Goal: Task Accomplishment & Management: Manage account settings

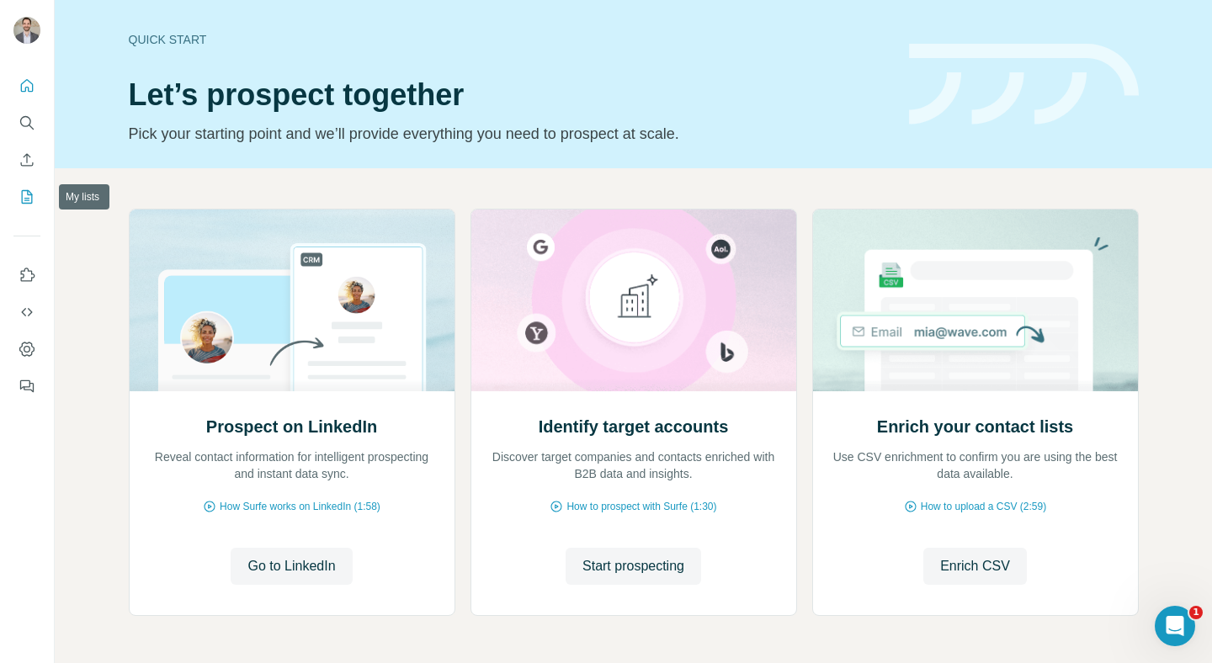
click at [27, 203] on icon "My lists" at bounding box center [27, 196] width 11 height 13
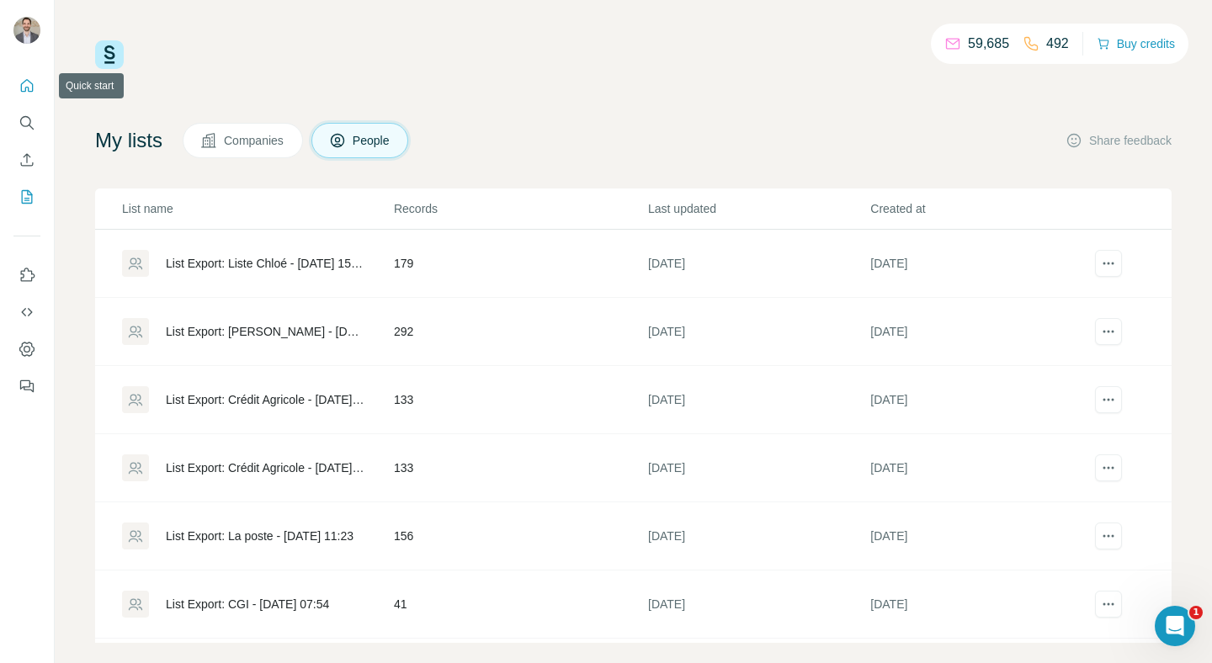
click at [29, 88] on icon "Quick start" at bounding box center [27, 85] width 17 height 17
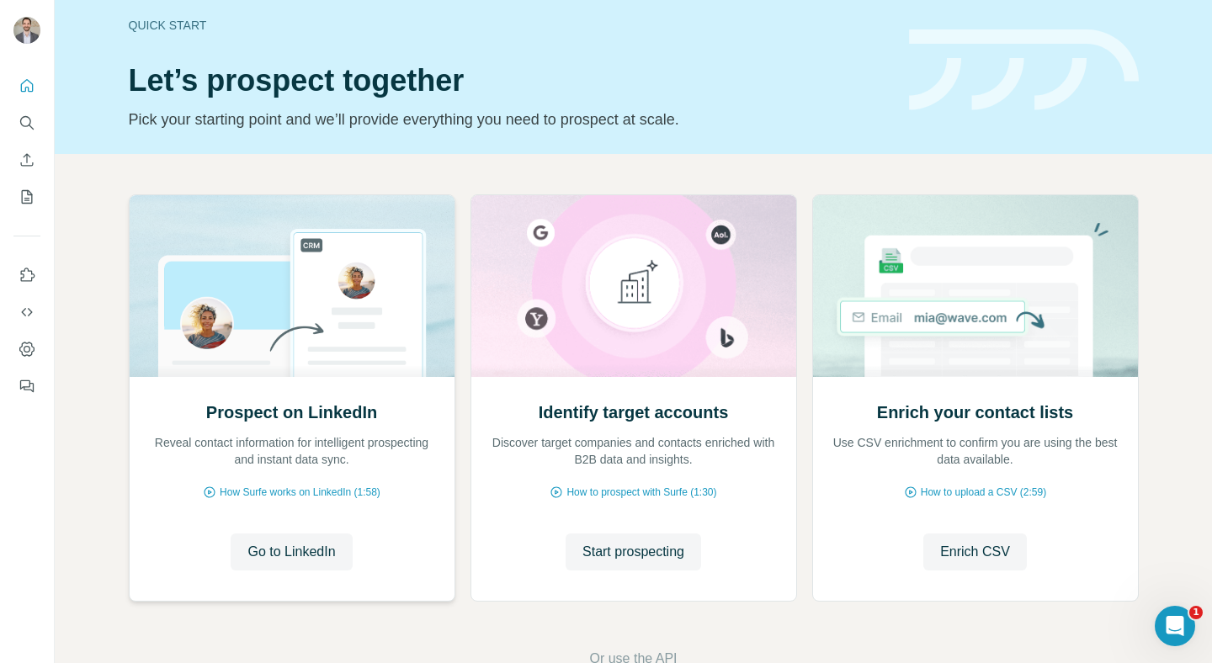
scroll to position [17, 0]
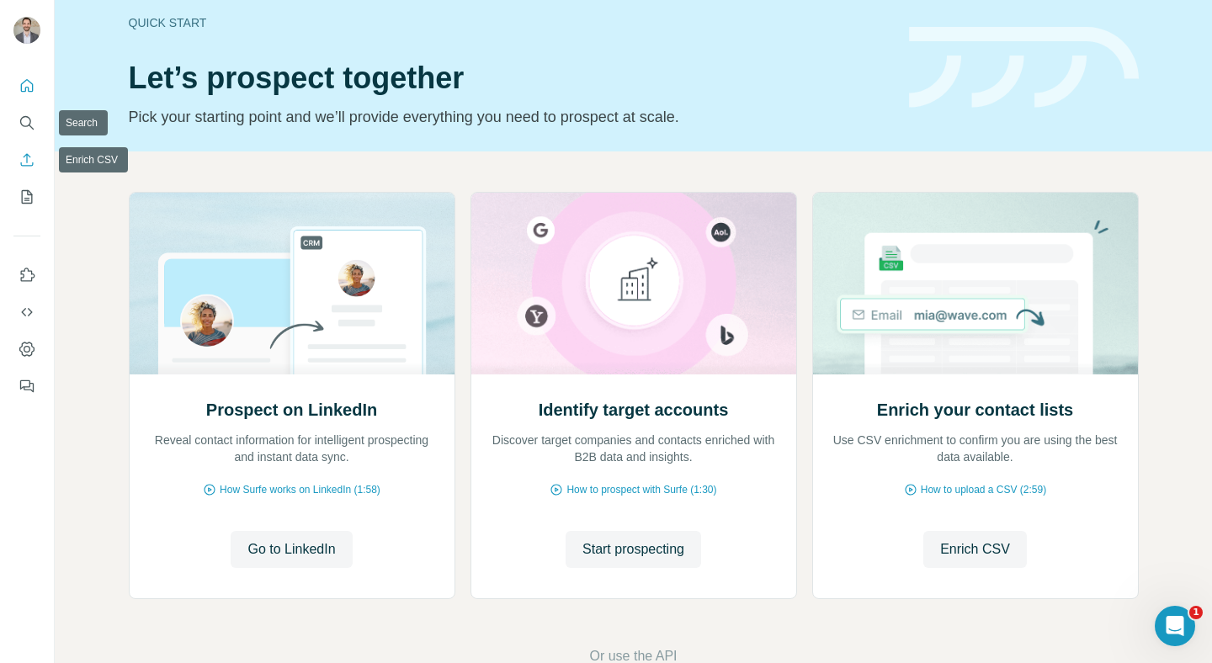
click at [19, 151] on icon "Enrich CSV" at bounding box center [27, 159] width 17 height 17
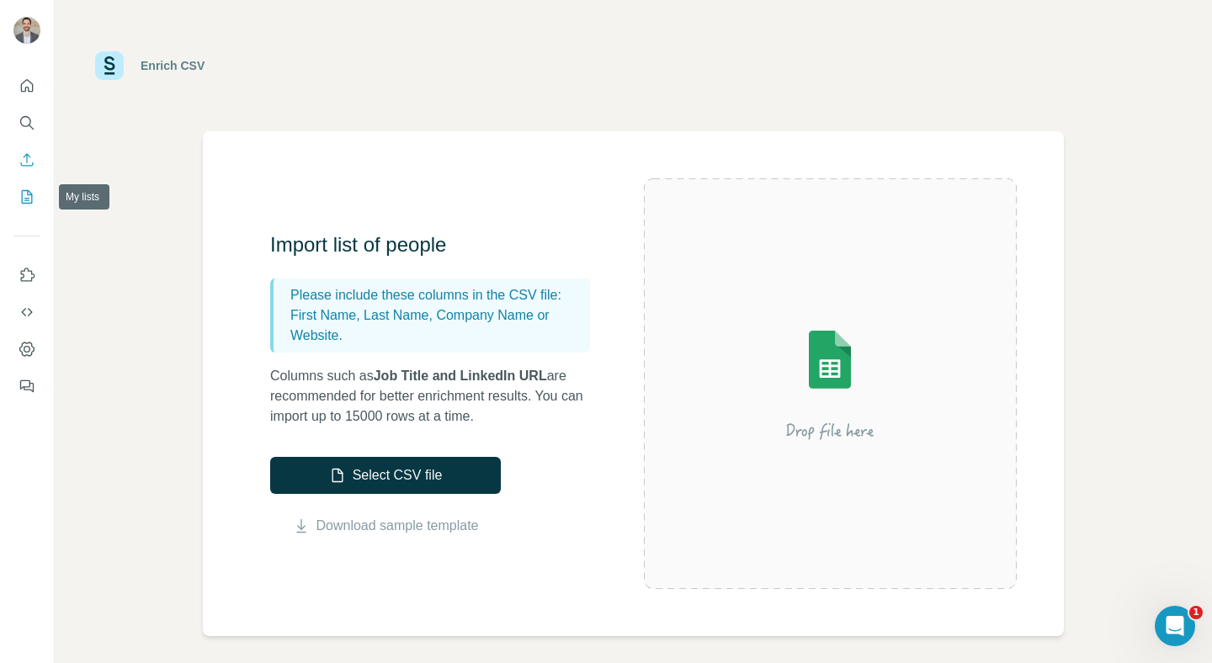
click at [28, 200] on icon "My lists" at bounding box center [28, 195] width 8 height 11
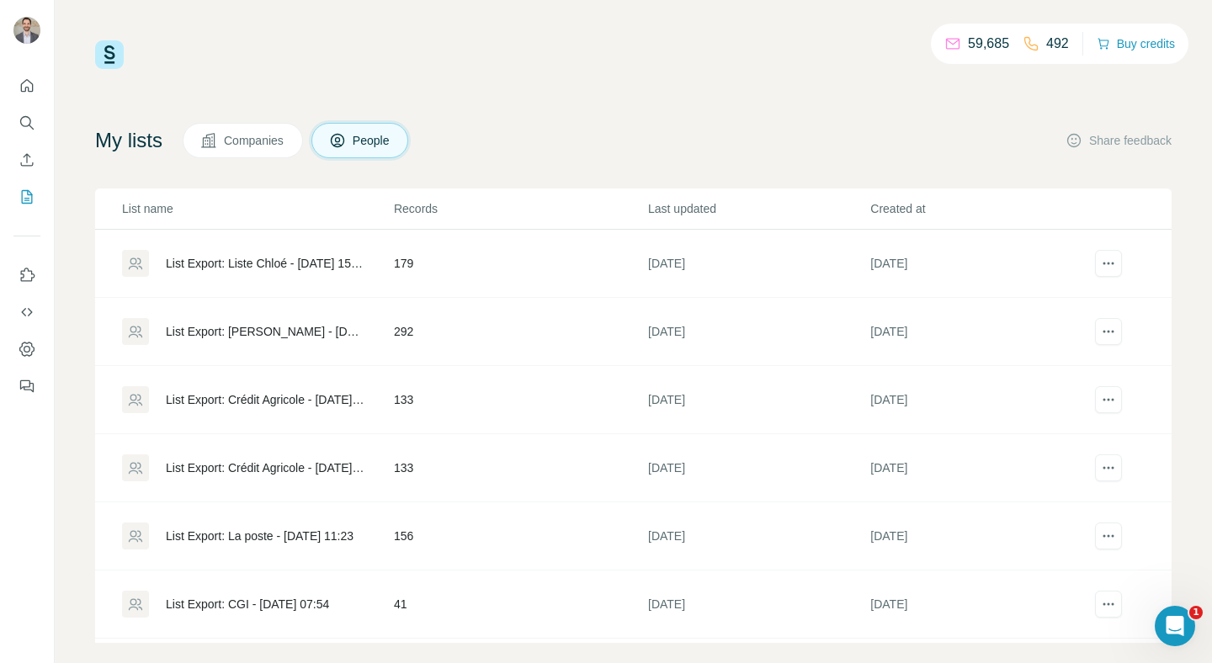
click at [263, 144] on span "Companies" at bounding box center [254, 140] width 61 height 17
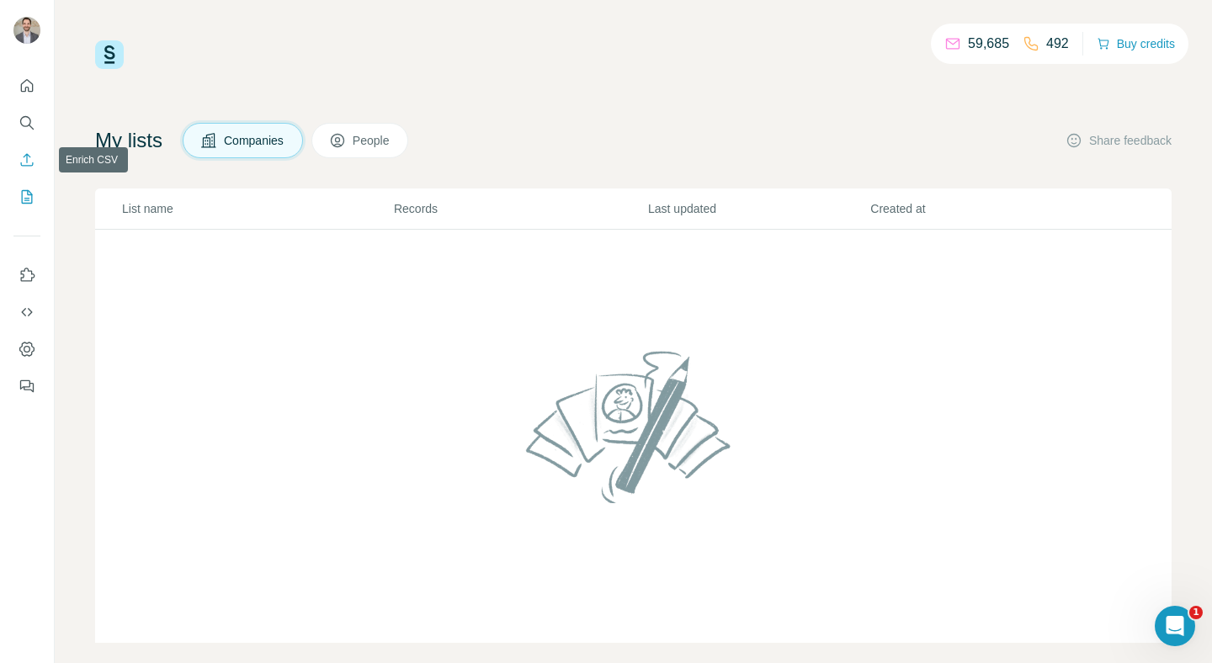
click at [25, 156] on icon "Enrich CSV" at bounding box center [27, 159] width 13 height 13
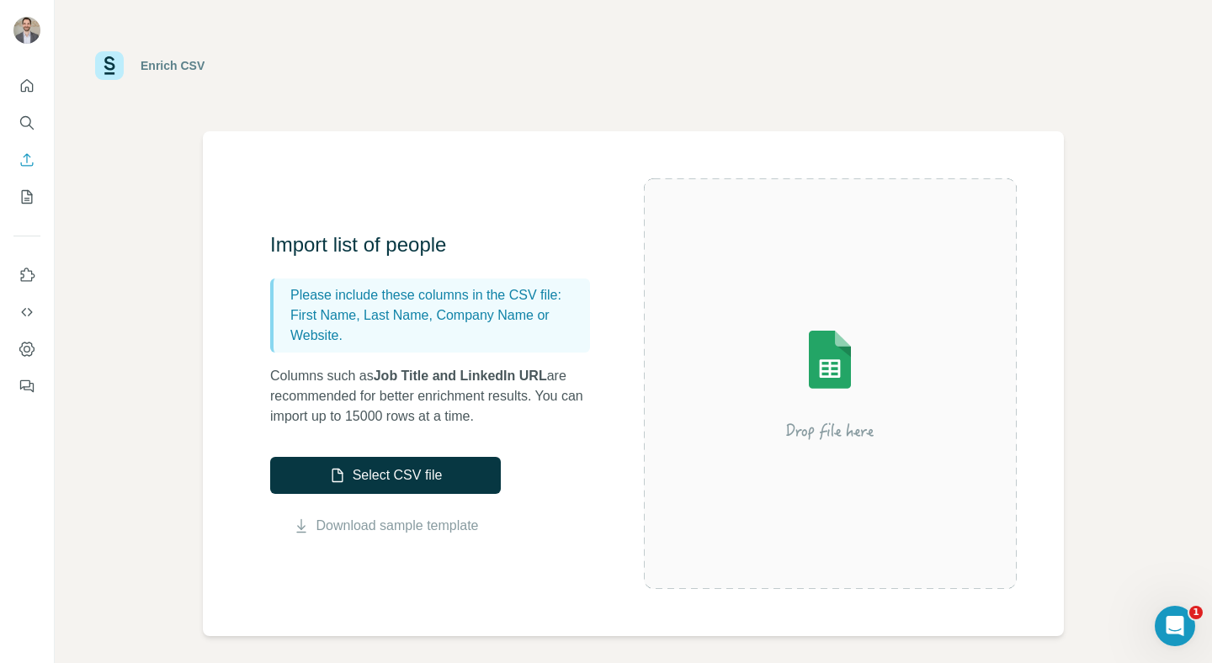
click at [41, 200] on div at bounding box center [27, 231] width 54 height 341
click at [29, 198] on icon "My lists" at bounding box center [27, 197] width 17 height 17
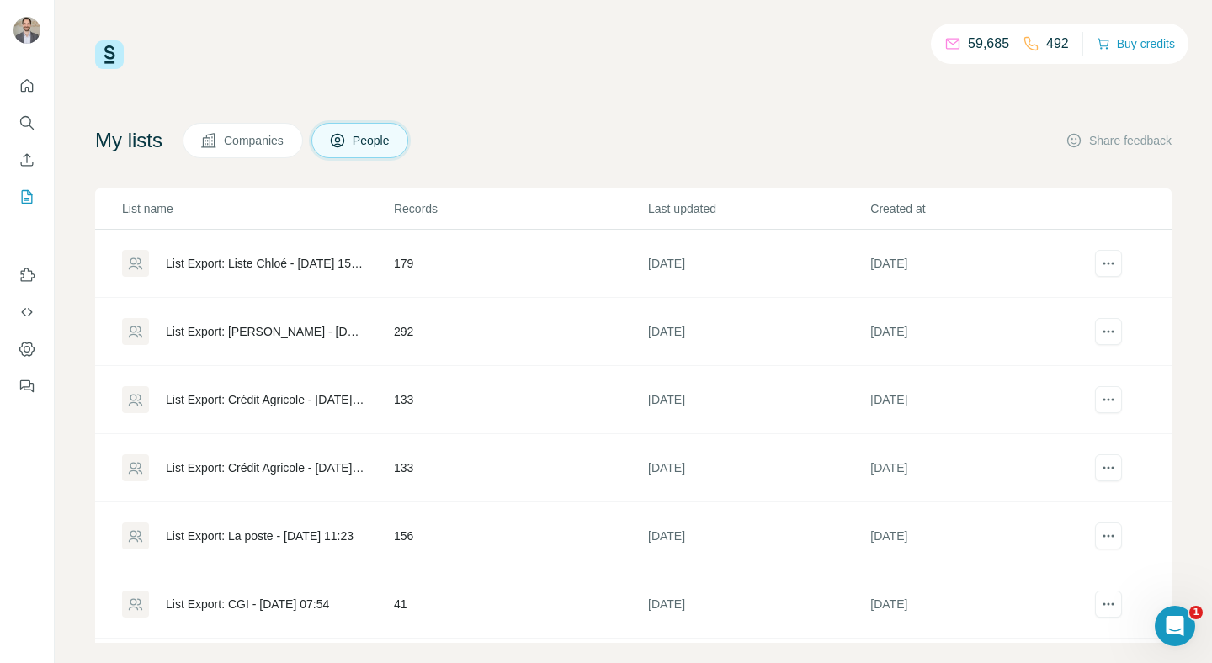
click at [323, 259] on div "List Export: Liste Chloé - [DATE] 15:09" at bounding box center [265, 263] width 199 height 17
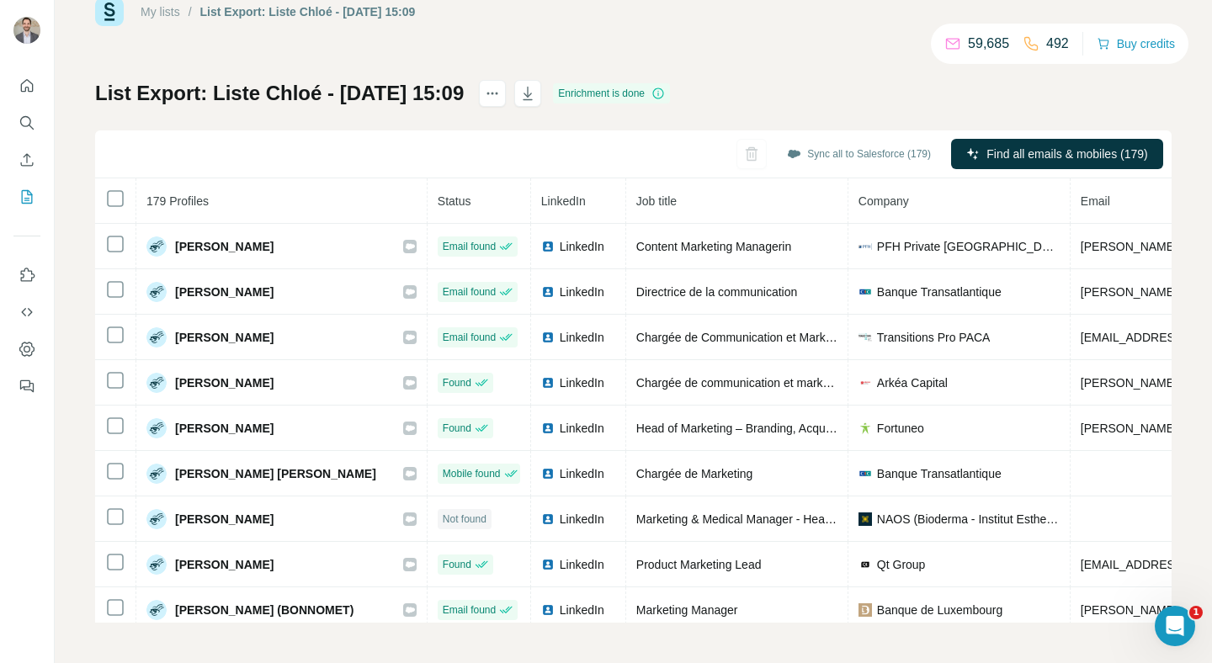
click at [747, 64] on div "My lists / List Export: Liste Chloé - [DATE] 15:09 59,685 492 Buy credits List …" at bounding box center [633, 309] width 1076 height 625
